Goal: Find specific page/section: Find specific page/section

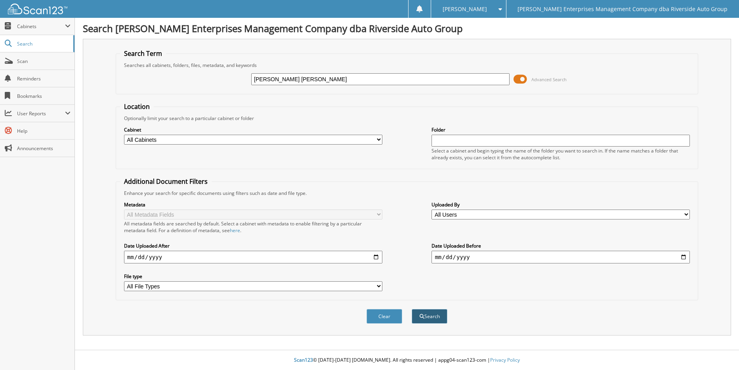
type input "shawn harry"
click at [440, 321] on button "Search" at bounding box center [429, 316] width 36 height 15
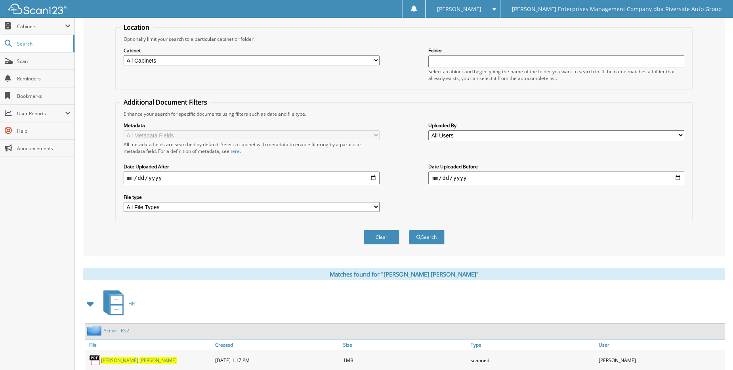
scroll to position [134, 0]
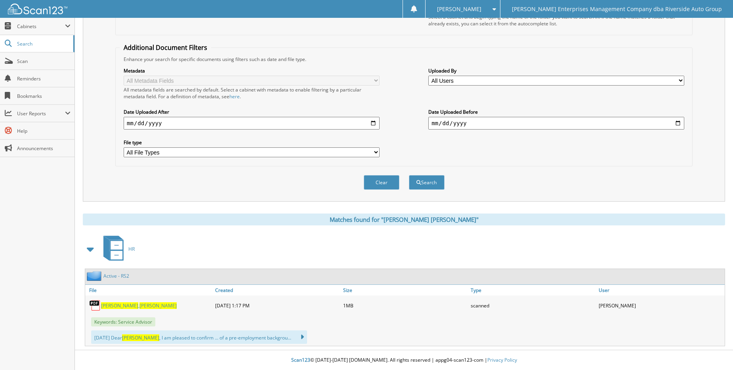
click at [112, 306] on span "Harry" at bounding box center [119, 305] width 37 height 7
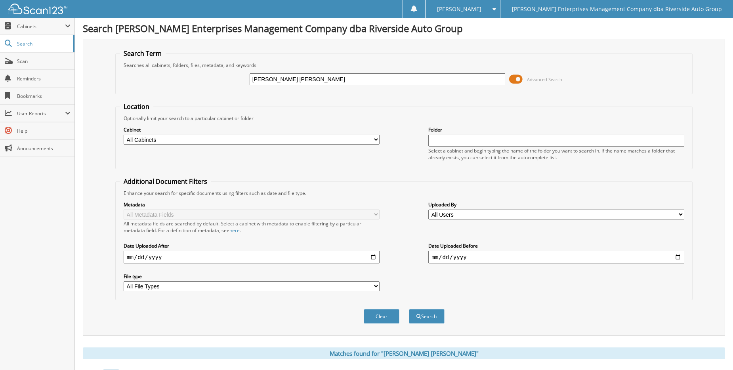
drag, startPoint x: 315, startPoint y: 80, endPoint x: 206, endPoint y: 79, distance: 109.7
click at [206, 79] on div "shawn harry Advanced Search" at bounding box center [404, 79] width 568 height 21
type input "brodie laduc"
click at [423, 316] on button "Search" at bounding box center [427, 316] width 36 height 15
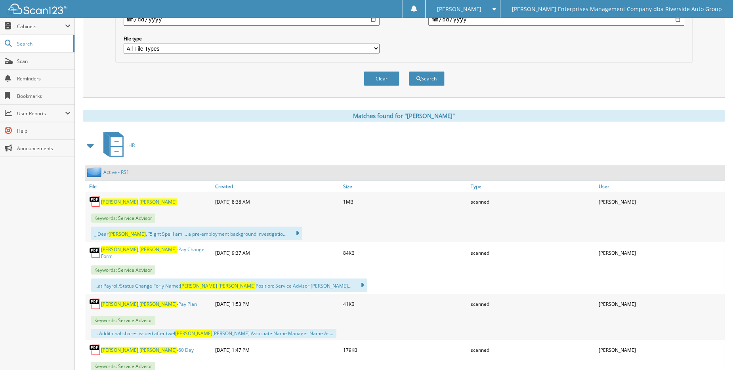
scroll to position [296, 0]
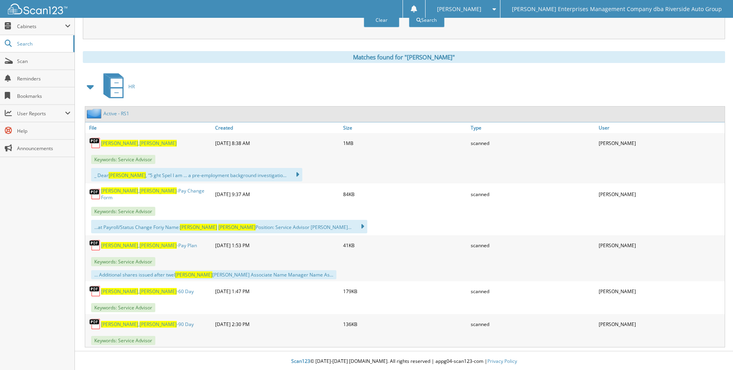
click at [135, 244] on link "[PERSON_NAME] -Pay Plan" at bounding box center [149, 245] width 96 height 7
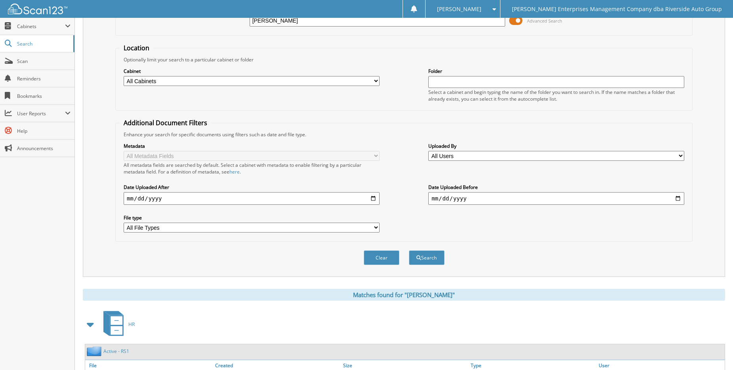
scroll to position [0, 0]
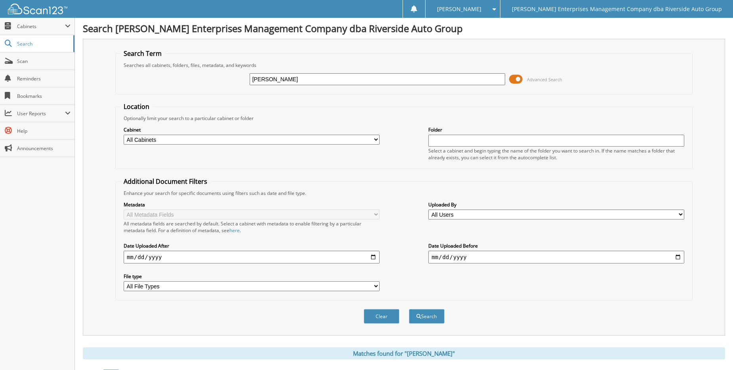
drag, startPoint x: 293, startPoint y: 77, endPoint x: 217, endPoint y: 78, distance: 75.6
click at [217, 78] on div "brodie laduc Advanced Search" at bounding box center [404, 79] width 568 height 21
type input "[PERSON_NAME]"
click at [419, 319] on span "submit" at bounding box center [418, 316] width 5 height 5
drag, startPoint x: 290, startPoint y: 79, endPoint x: 214, endPoint y: 78, distance: 76.0
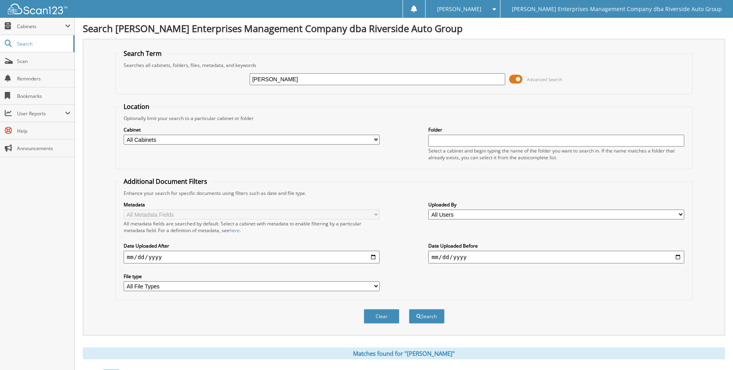
click at [214, 78] on div "sam ray Advanced Search" at bounding box center [404, 79] width 568 height 21
type input "ussher"
click at [411, 314] on button "Search" at bounding box center [427, 316] width 36 height 15
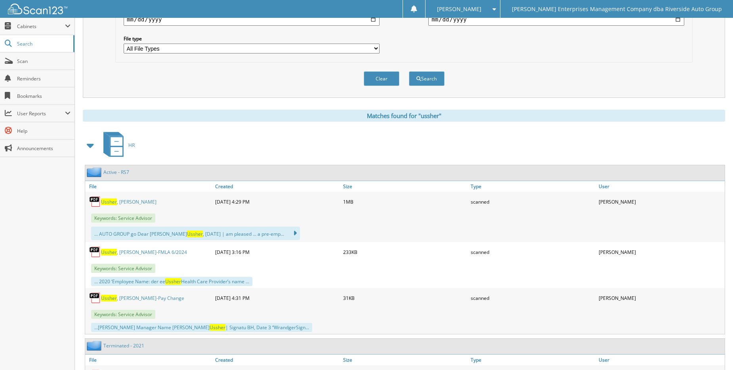
scroll to position [303, 0]
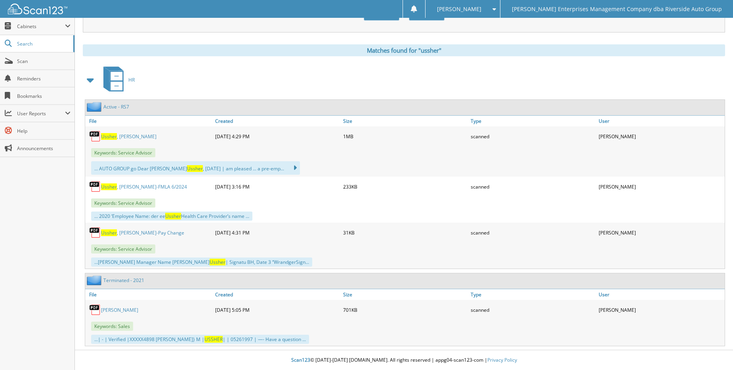
click at [118, 234] on link "[PERSON_NAME]-Pay Change" at bounding box center [142, 232] width 83 height 7
click at [137, 234] on link "[PERSON_NAME]-Pay Change" at bounding box center [142, 232] width 83 height 7
